Goal: Navigation & Orientation: Find specific page/section

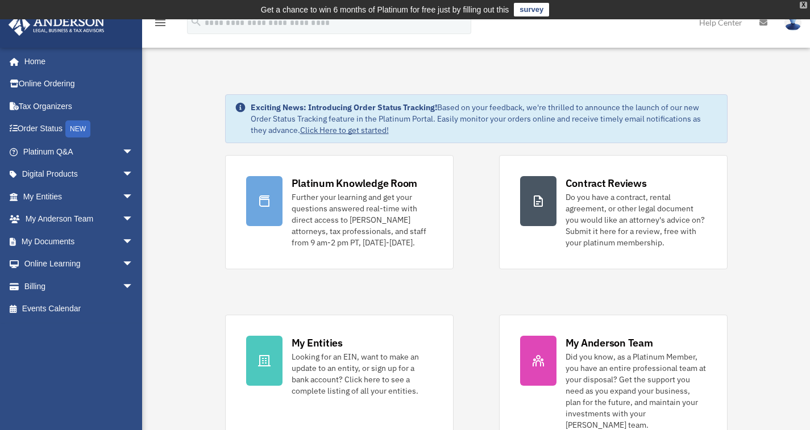
click at [803, 7] on div "X" at bounding box center [803, 5] width 7 height 7
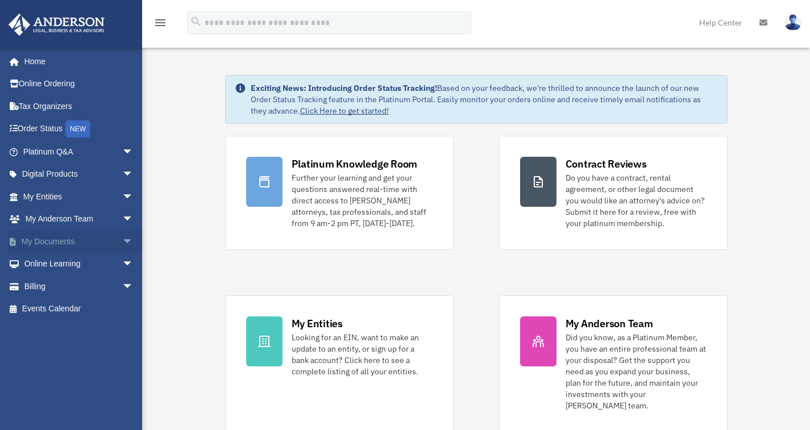
click at [55, 244] on link "My Documents arrow_drop_down" at bounding box center [79, 241] width 143 height 23
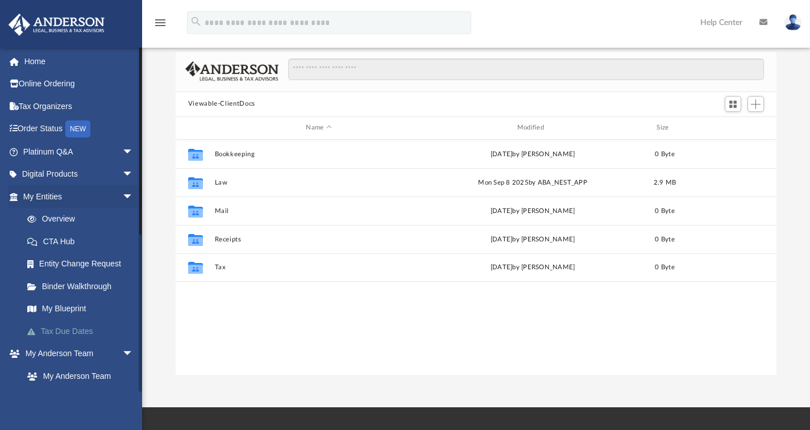
scroll to position [57, 0]
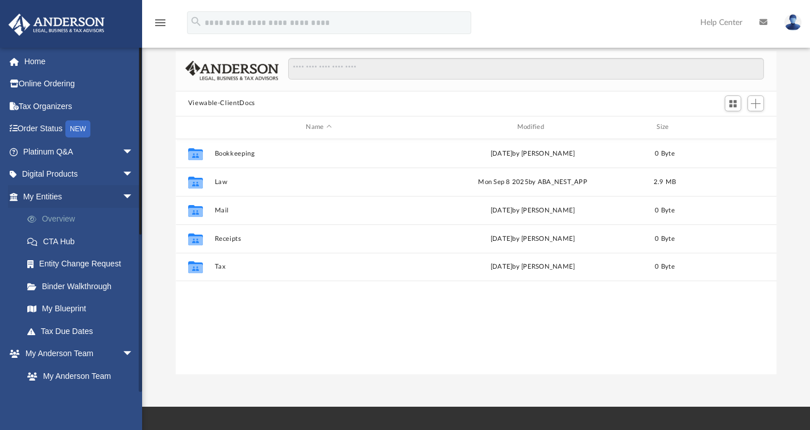
click at [126, 210] on link "Overview" at bounding box center [83, 219] width 135 height 23
click at [45, 289] on link "Binder Walkthrough" at bounding box center [83, 286] width 135 height 23
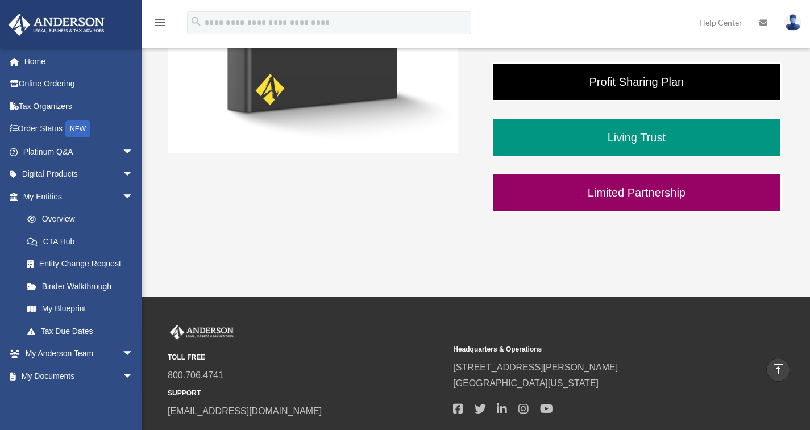
scroll to position [60, 0]
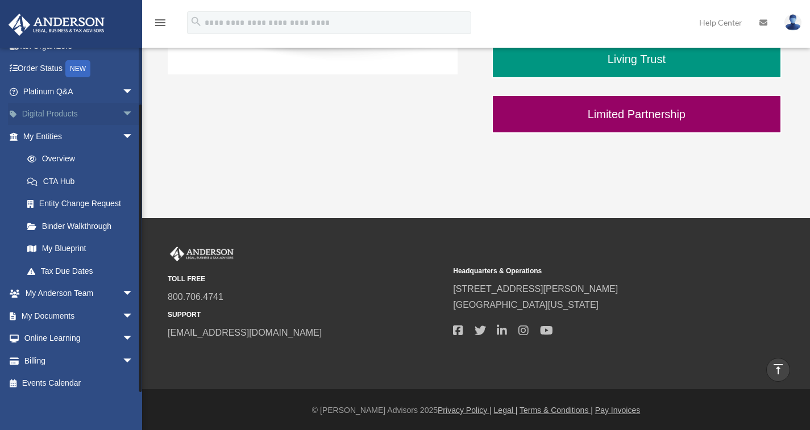
click at [122, 110] on span "arrow_drop_down" at bounding box center [133, 114] width 23 height 23
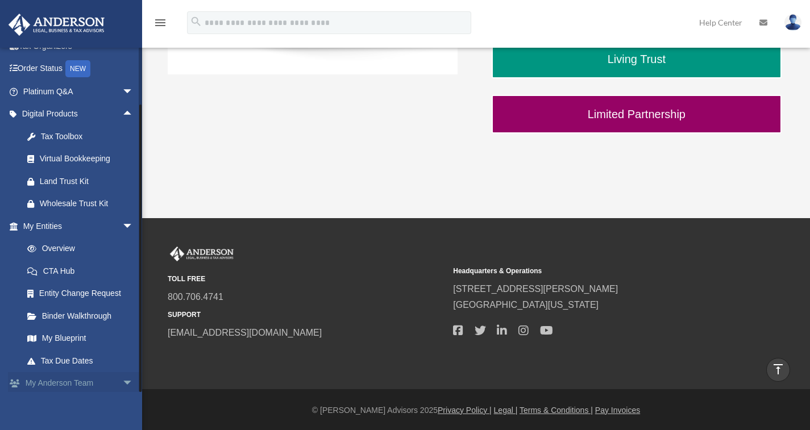
click at [122, 379] on span "arrow_drop_down" at bounding box center [133, 383] width 23 height 23
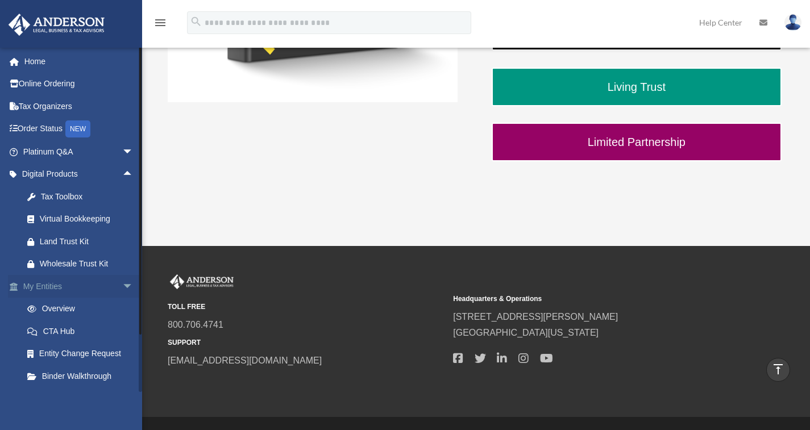
scroll to position [338, 0]
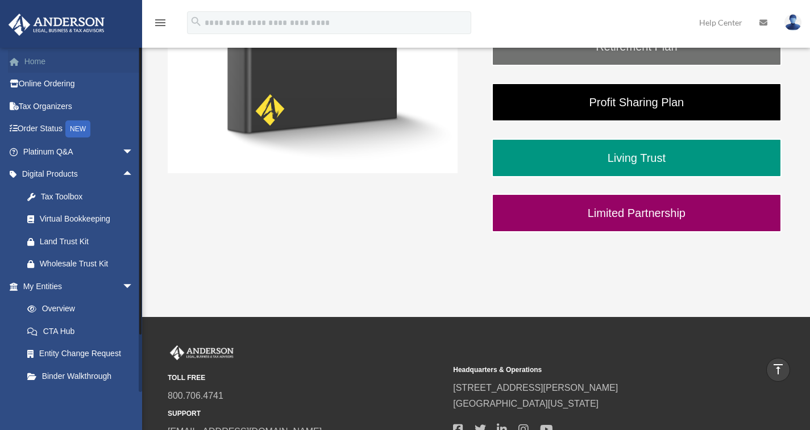
click at [25, 55] on link "Home" at bounding box center [79, 61] width 143 height 23
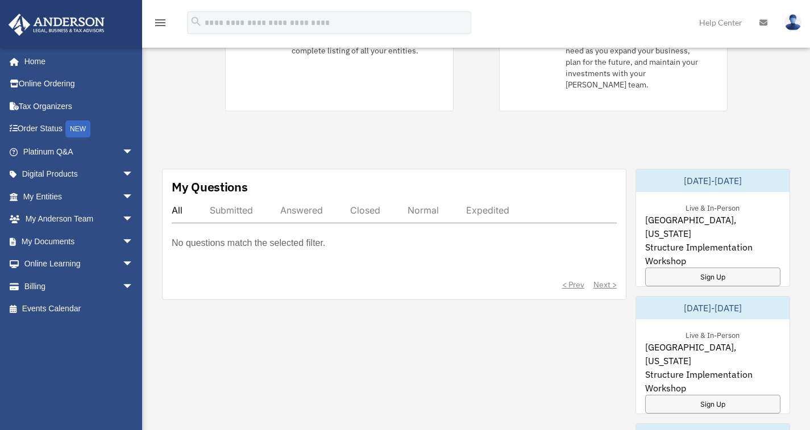
scroll to position [321, 0]
click at [122, 242] on span "arrow_drop_down" at bounding box center [133, 241] width 23 height 23
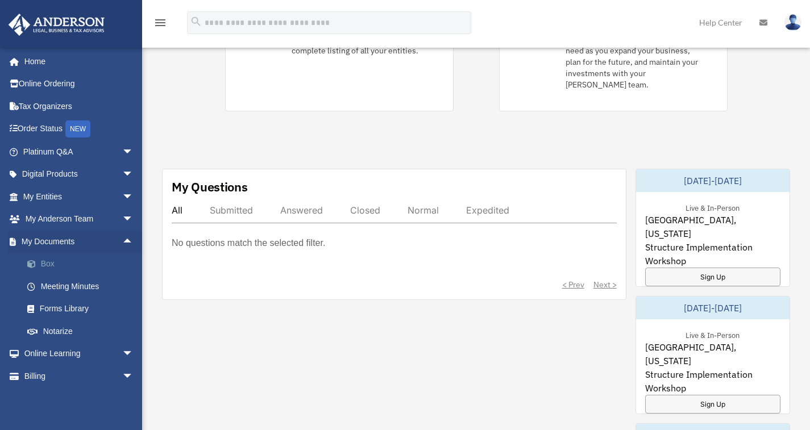
click at [45, 265] on link "Box" at bounding box center [83, 264] width 135 height 23
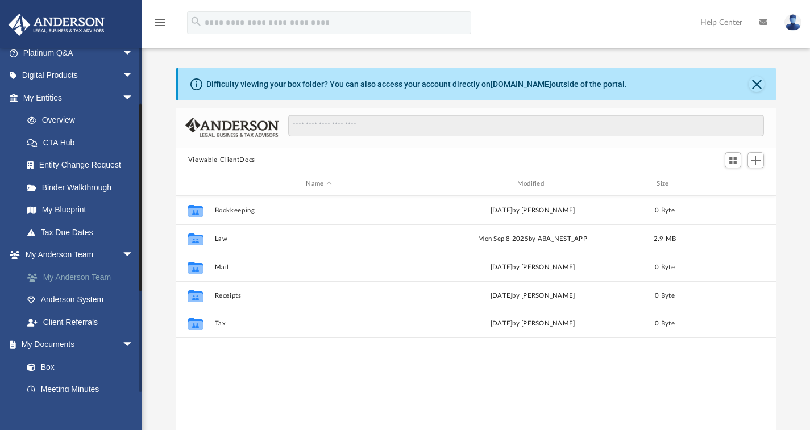
scroll to position [244, 0]
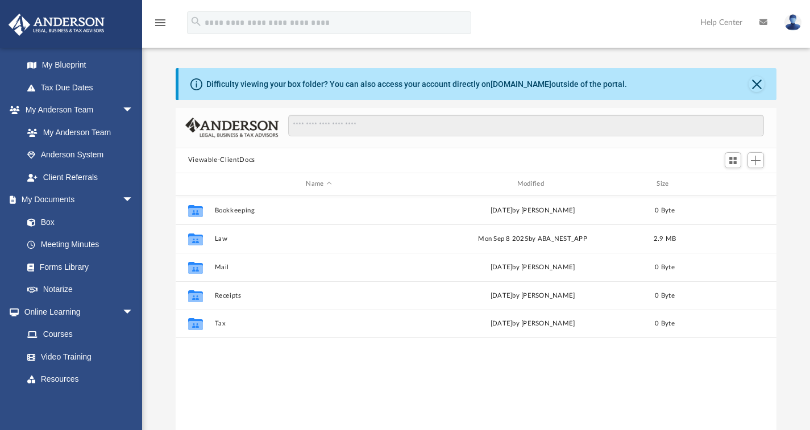
click at [791, 24] on img at bounding box center [792, 22] width 17 height 16
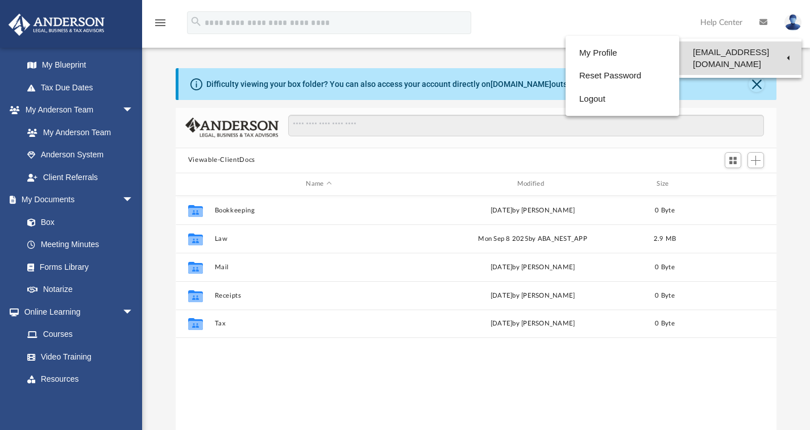
click at [770, 53] on link "[EMAIL_ADDRESS][DOMAIN_NAME]" at bounding box center [740, 58] width 122 height 34
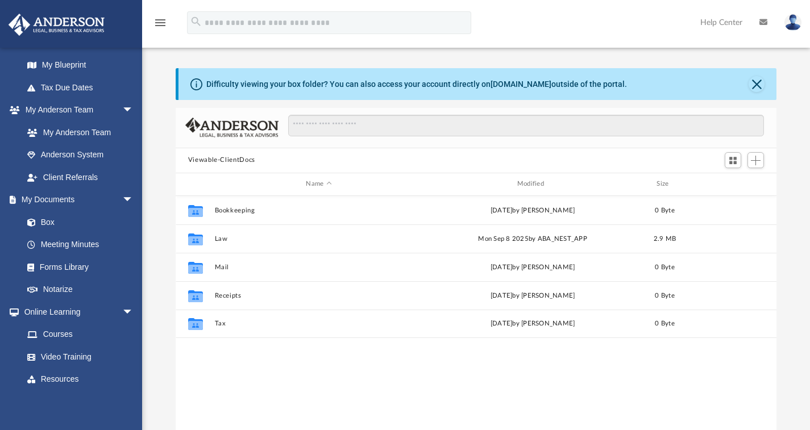
click at [586, 98] on div "Difficulty viewing your box folder? You can also access your account directly o…" at bounding box center [477, 84] width 599 height 32
